Goal: Find specific page/section: Find specific page/section

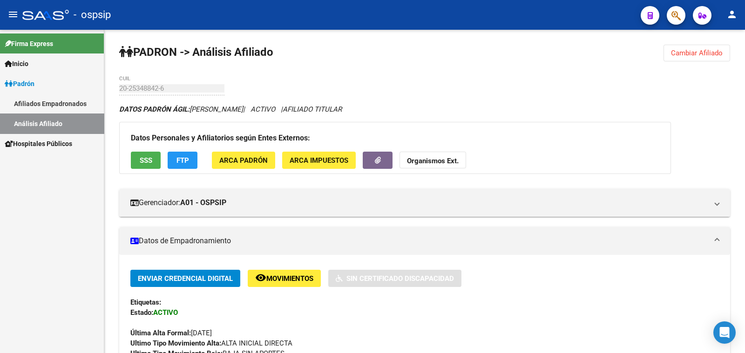
scroll to position [232, 0]
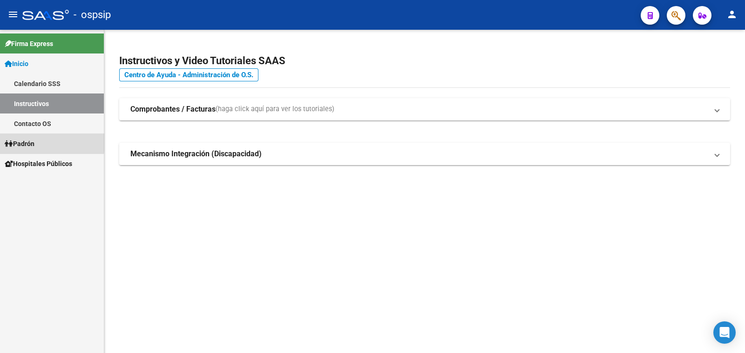
click at [26, 140] on span "Padrón" at bounding box center [20, 144] width 30 height 10
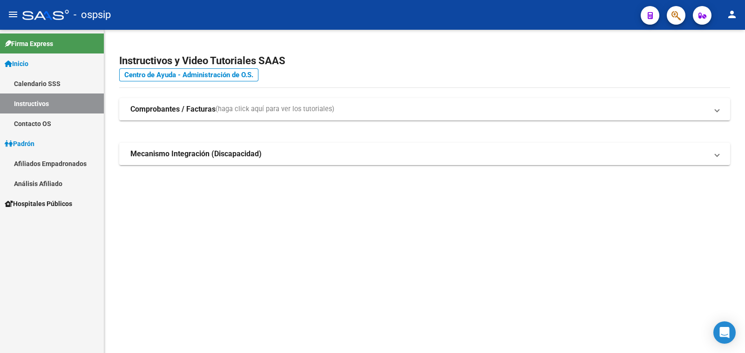
click at [37, 181] on link "Análisis Afiliado" at bounding box center [52, 184] width 104 height 20
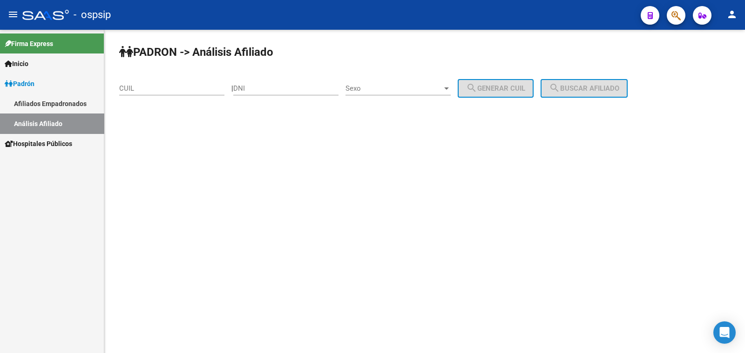
click at [270, 83] on div "DNI" at bounding box center [285, 85] width 105 height 20
type input "18031005"
click at [391, 87] on span "Sexo" at bounding box center [393, 88] width 97 height 8
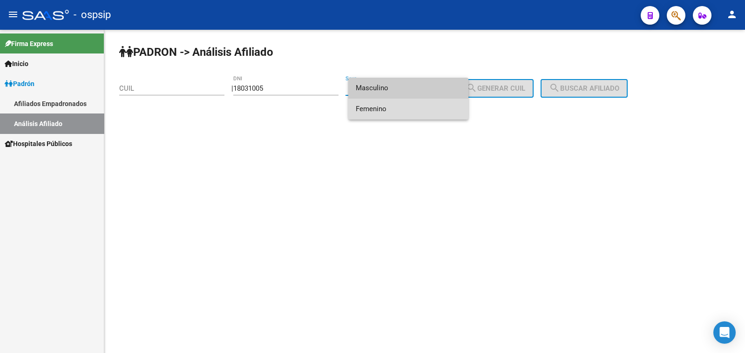
click at [408, 108] on span "Femenino" at bounding box center [408, 109] width 105 height 21
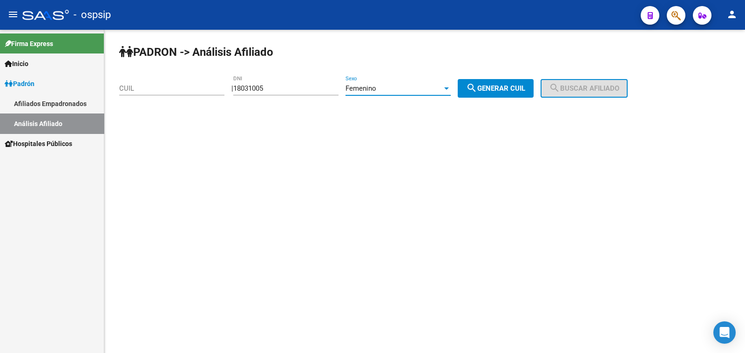
drag, startPoint x: 502, startPoint y: 89, endPoint x: 532, endPoint y: 94, distance: 29.7
click at [522, 91] on span "search Generar CUIL" at bounding box center [495, 88] width 59 height 8
type input "27-18031005-9"
click at [578, 87] on span "search Buscar afiliado" at bounding box center [584, 88] width 70 height 8
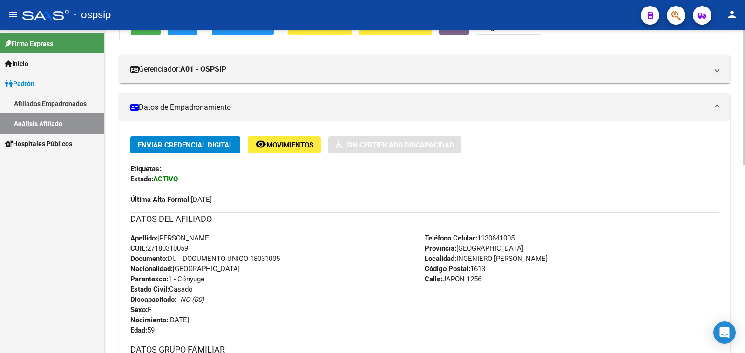
scroll to position [175, 0]
